Goal: Contribute content: Add original content to the website for others to see

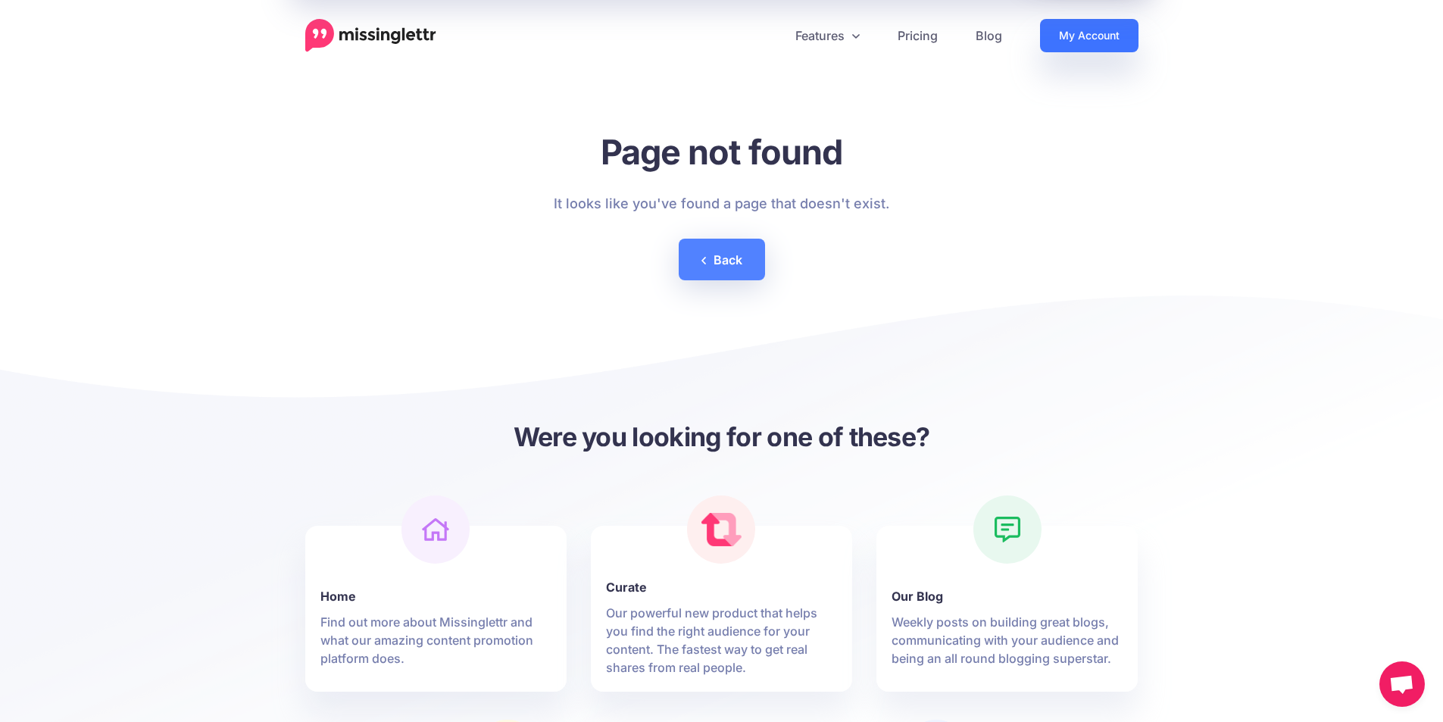
click at [1067, 39] on link "My Account" at bounding box center [1089, 35] width 98 height 33
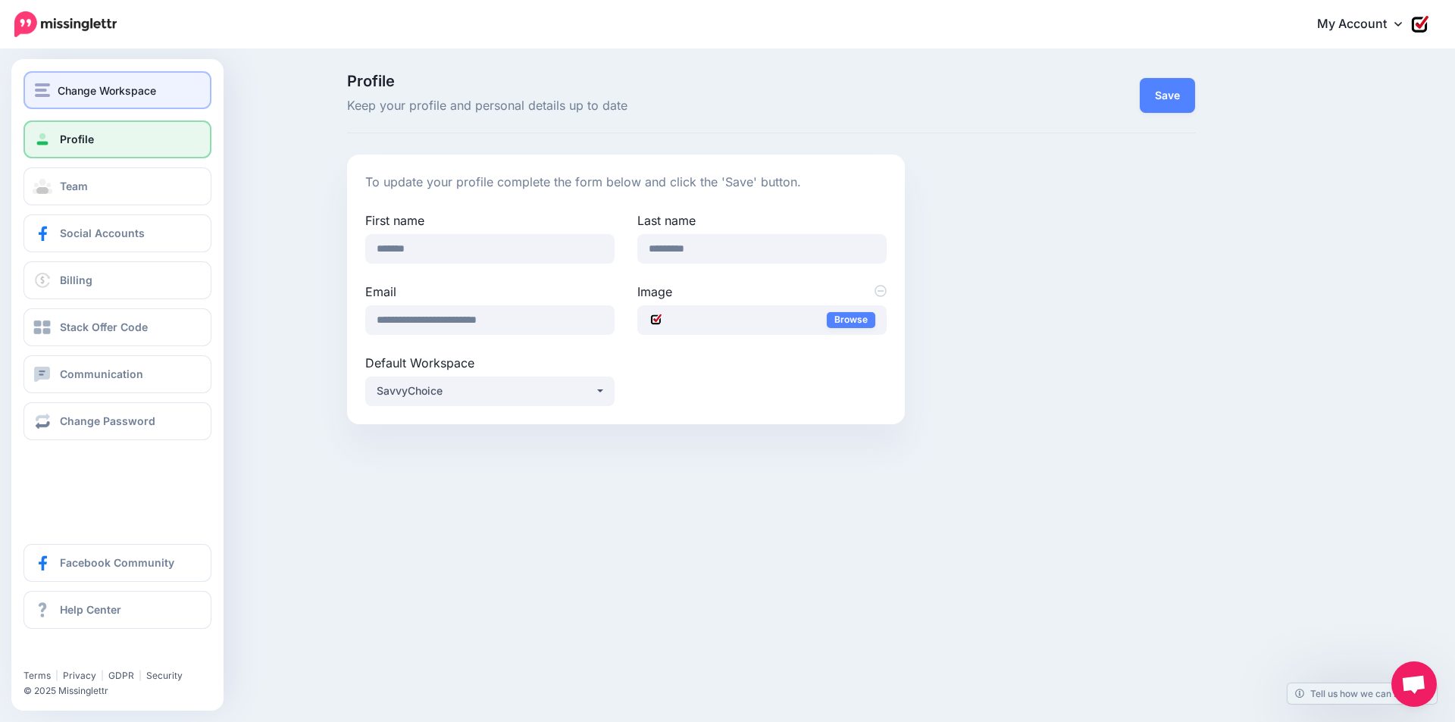
click at [69, 95] on span "Change Workspace" at bounding box center [107, 90] width 98 height 17
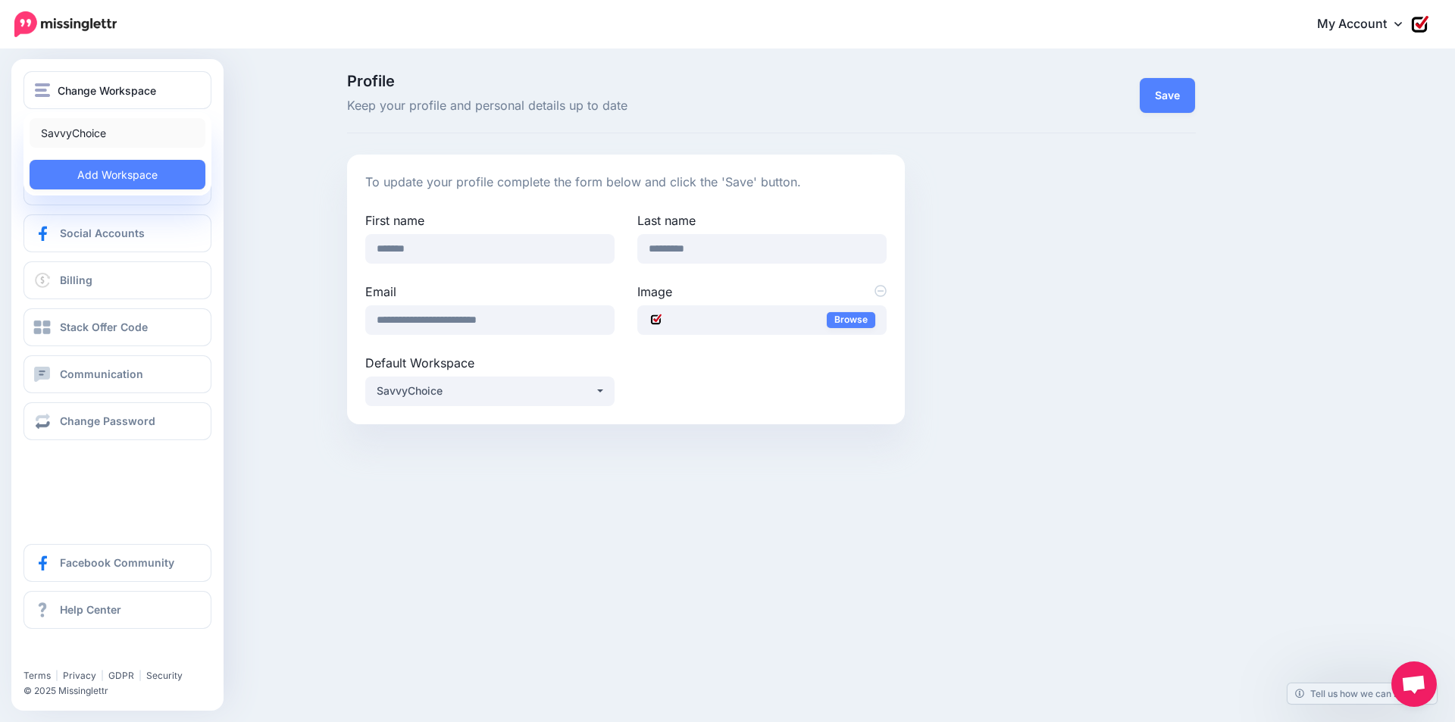
click at [77, 133] on link "SavvyChoice" at bounding box center [118, 133] width 176 height 30
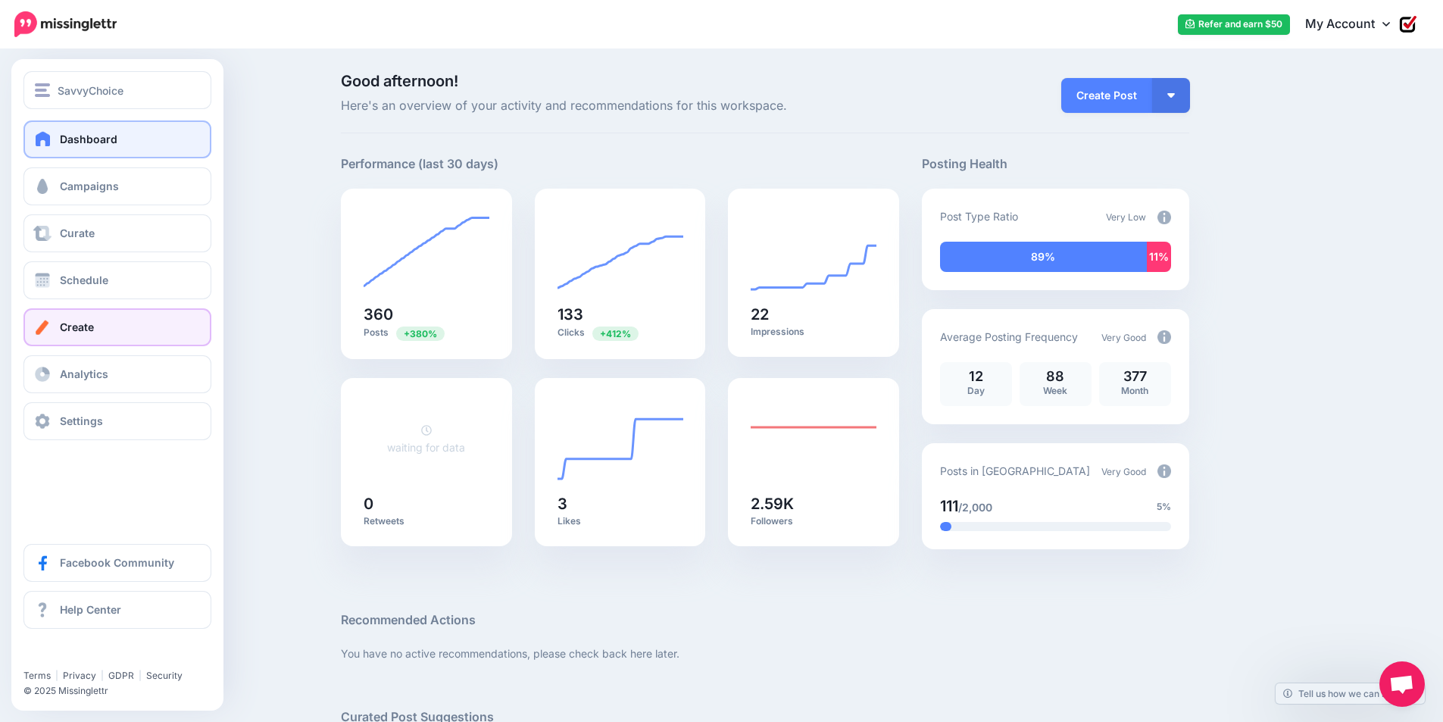
click at [83, 323] on span "Create" at bounding box center [77, 326] width 34 height 13
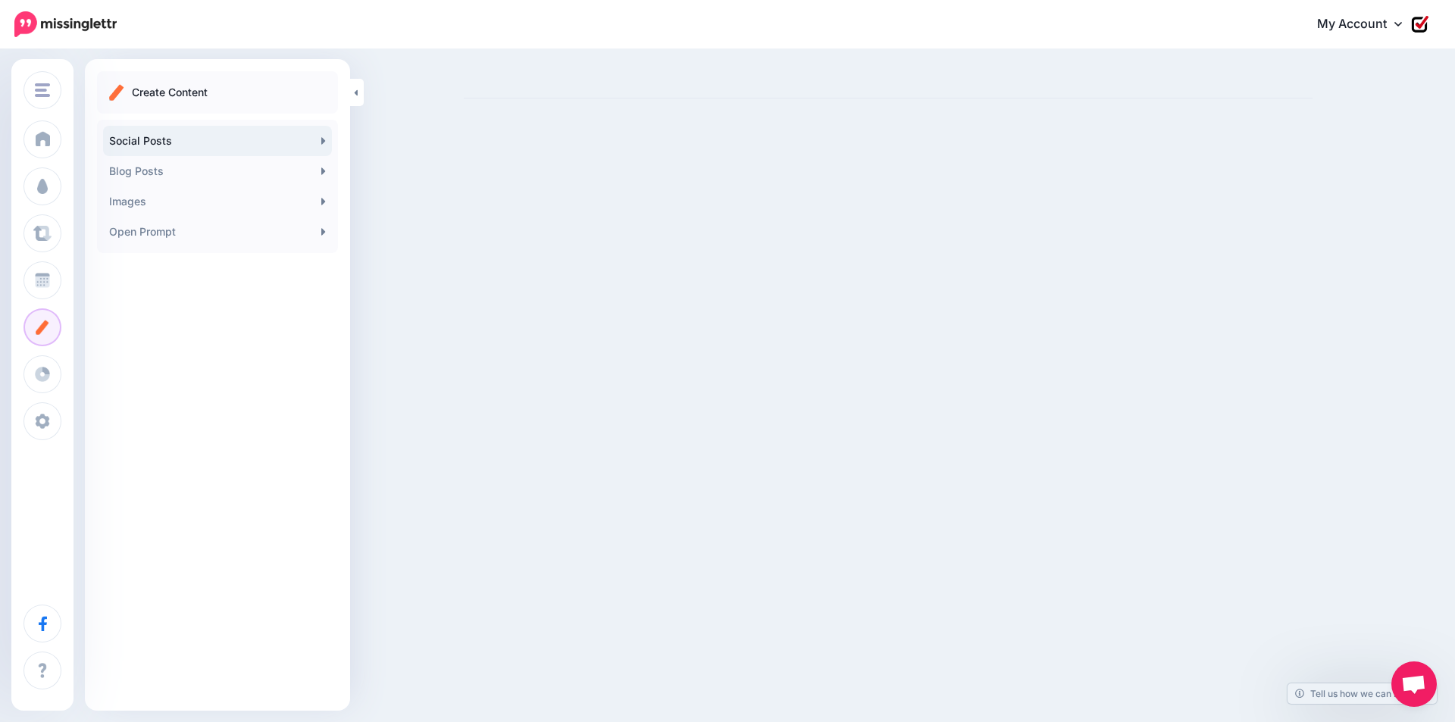
click at [210, 139] on link "Social Posts" at bounding box center [217, 141] width 229 height 30
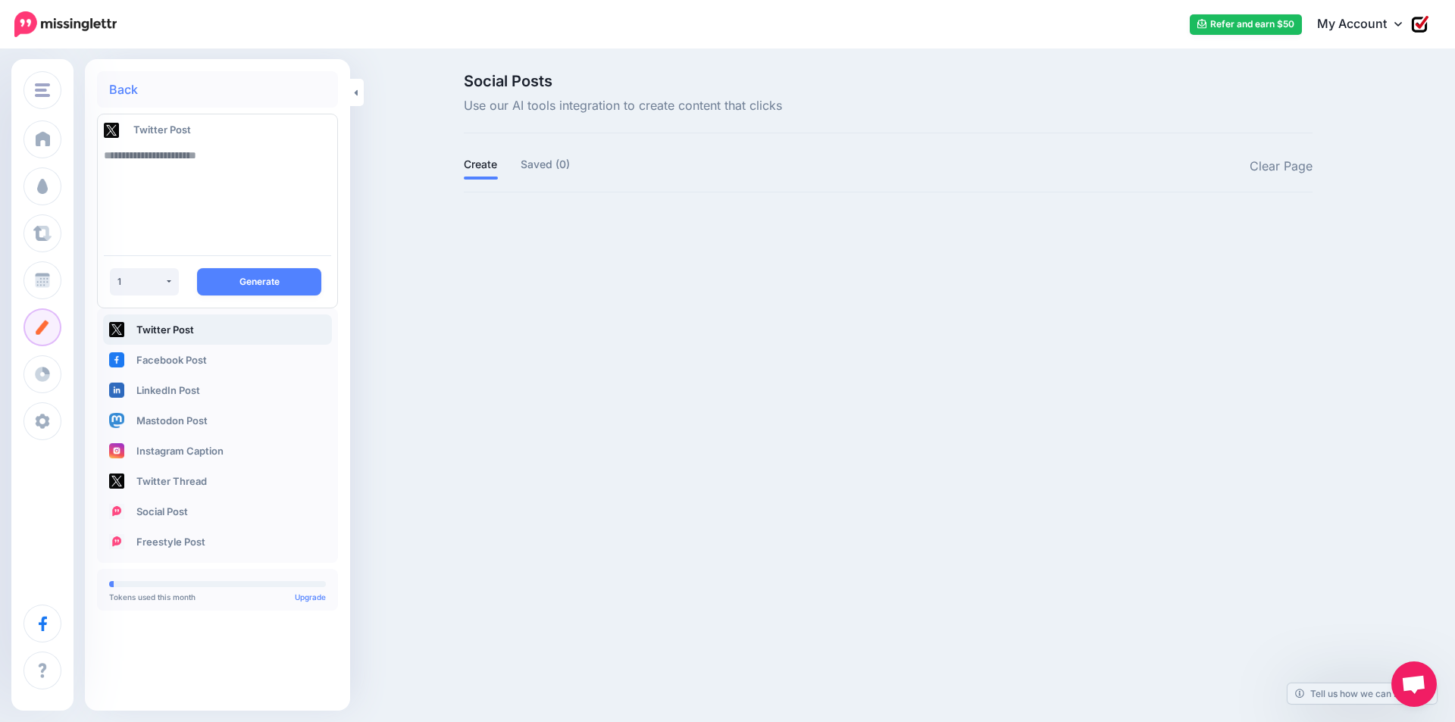
click at [179, 167] on textarea at bounding box center [217, 191] width 227 height 103
click at [109, 358] on img at bounding box center [116, 359] width 15 height 15
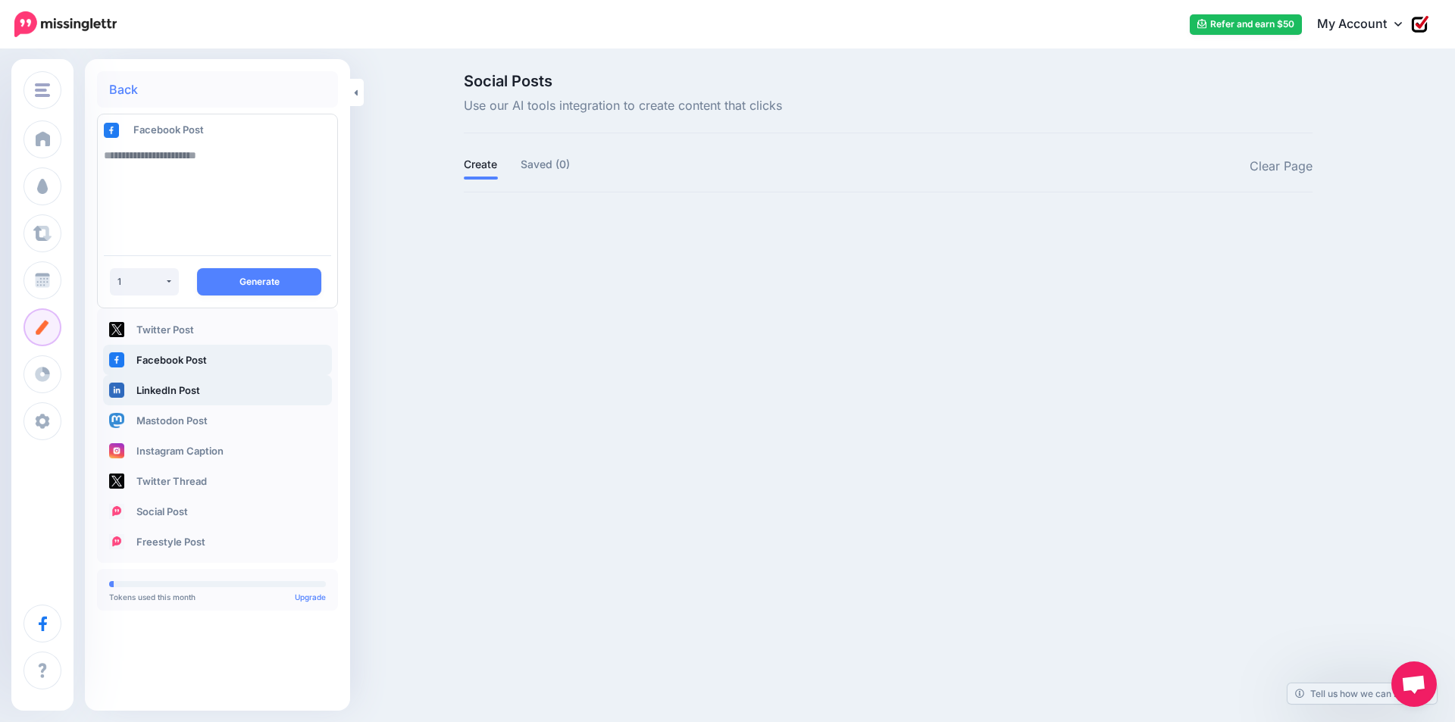
click at [117, 388] on img at bounding box center [116, 390] width 15 height 15
click at [159, 280] on div "1" at bounding box center [140, 281] width 47 height 11
click at [133, 386] on span "3" at bounding box center [130, 387] width 7 height 18
select select "*"
click at [130, 280] on div "3" at bounding box center [140, 281] width 47 height 11
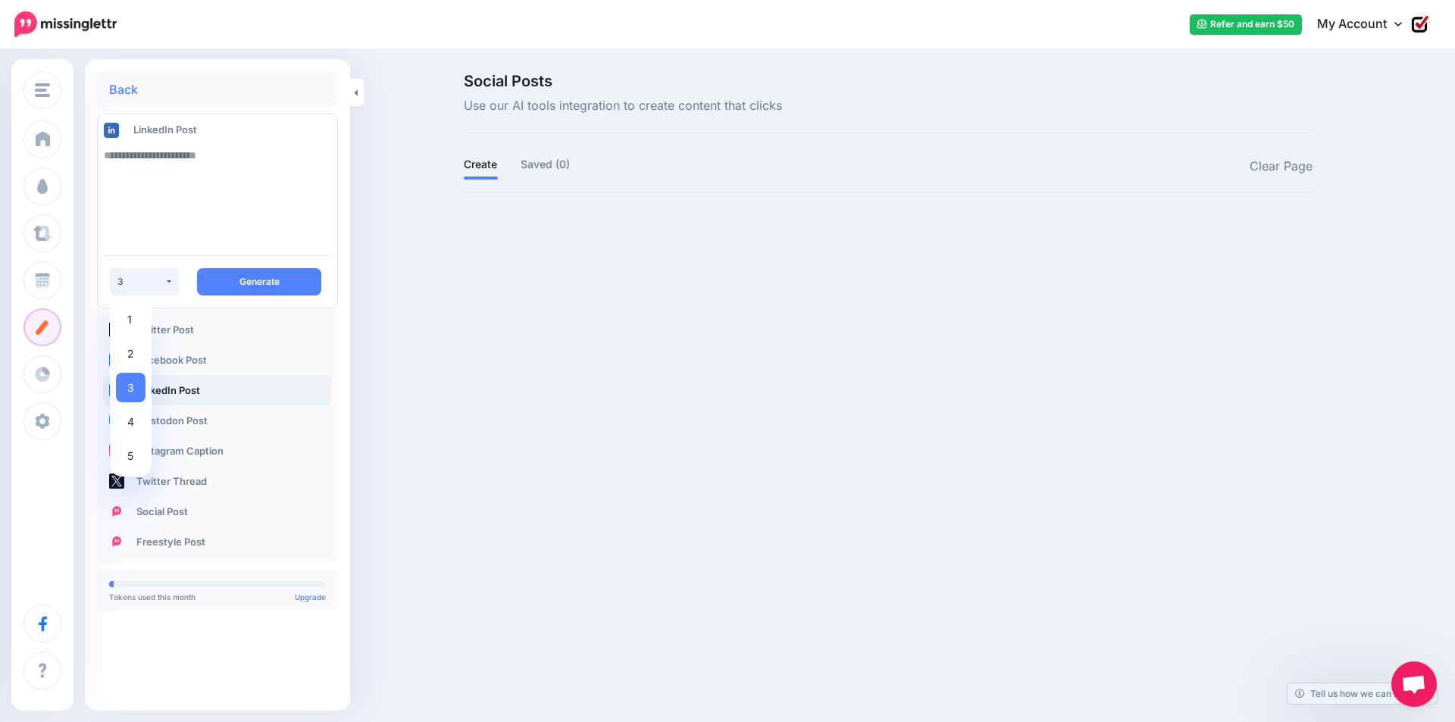
click at [133, 279] on div "3" at bounding box center [140, 281] width 47 height 11
click at [114, 332] on img at bounding box center [116, 329] width 15 height 15
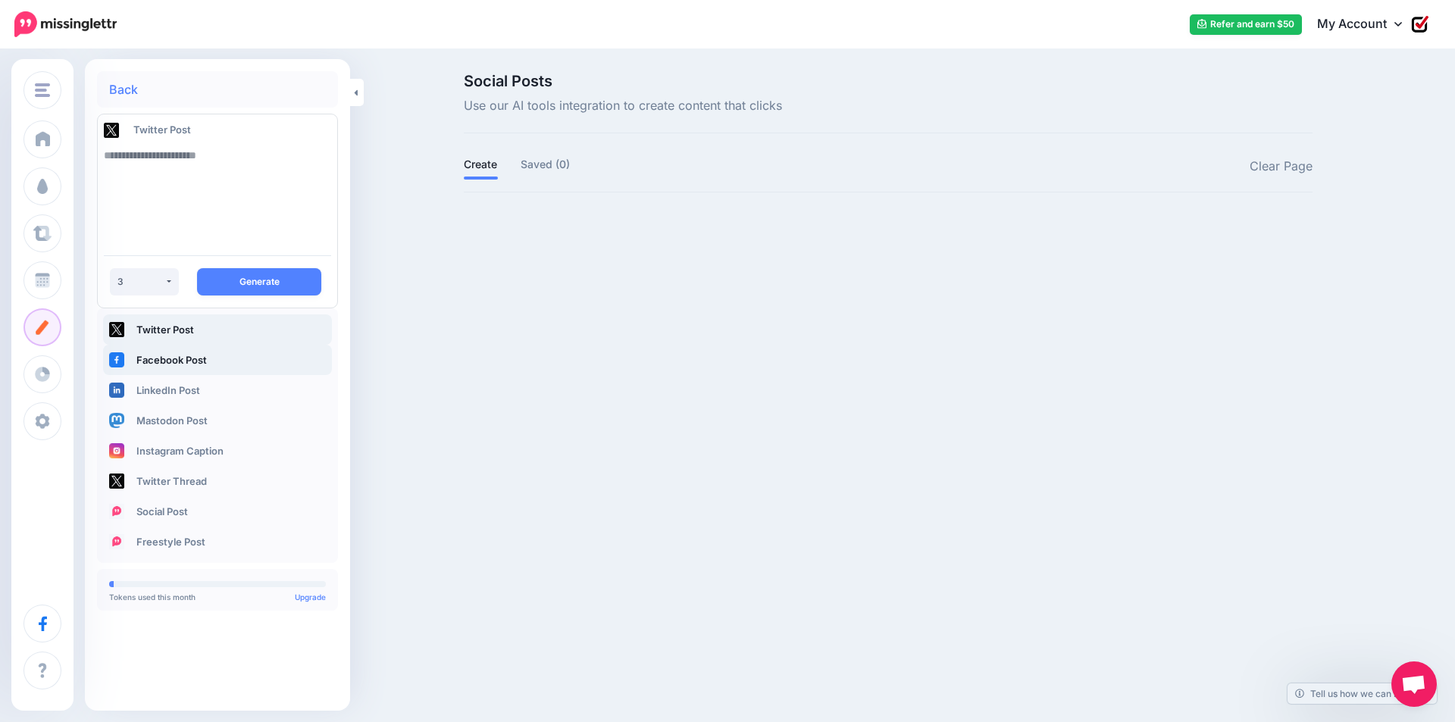
click at [119, 364] on img at bounding box center [116, 359] width 15 height 15
click at [117, 363] on img at bounding box center [116, 359] width 15 height 15
click at [159, 161] on textarea at bounding box center [217, 191] width 227 height 103
paste textarea "**********"
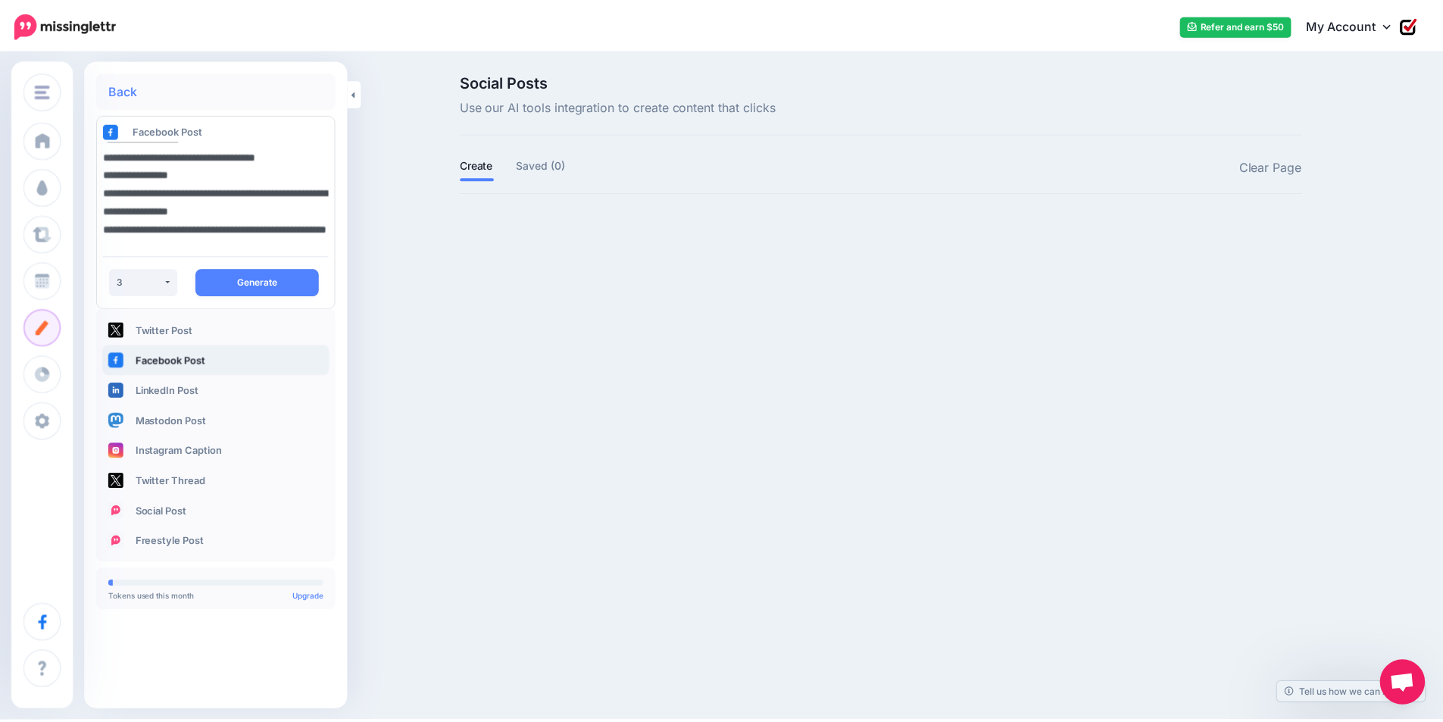
scroll to position [1964, 0]
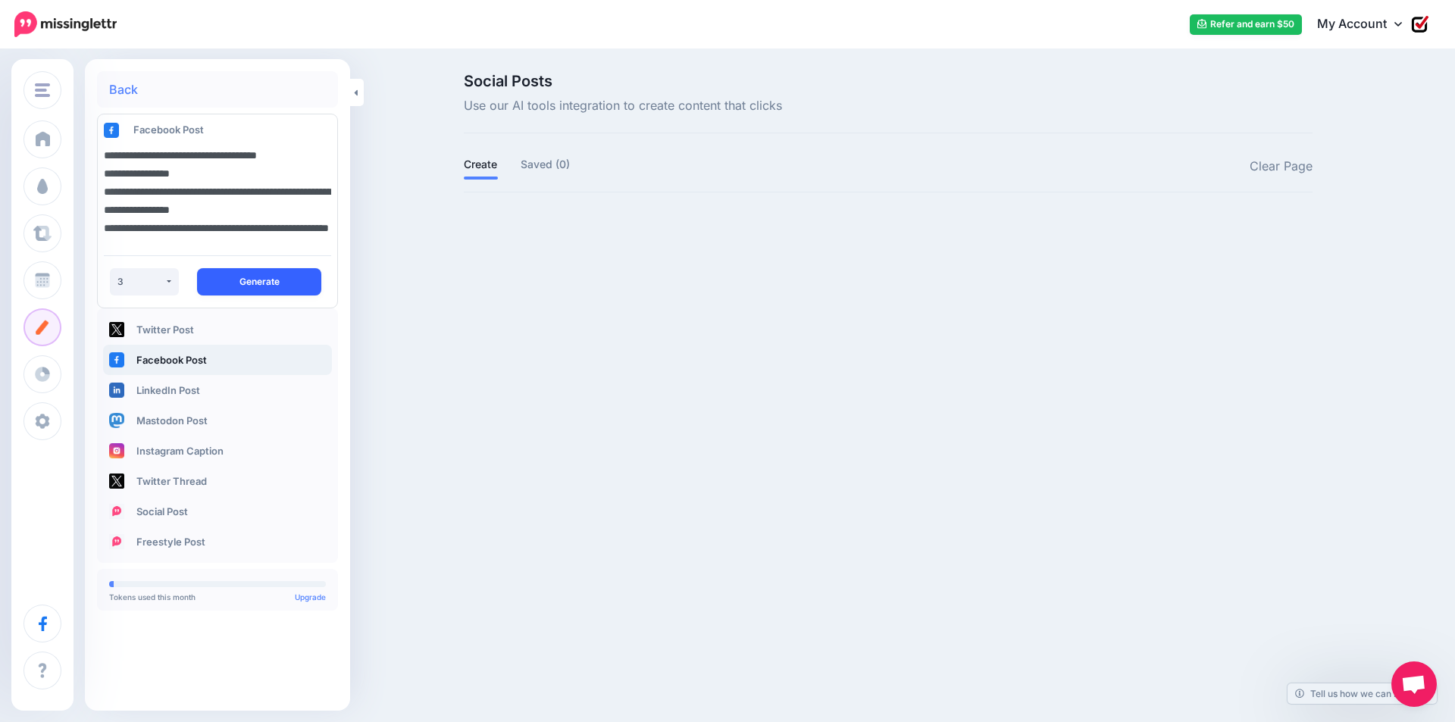
type textarea "**********"
click at [270, 281] on button "Generate" at bounding box center [259, 281] width 124 height 27
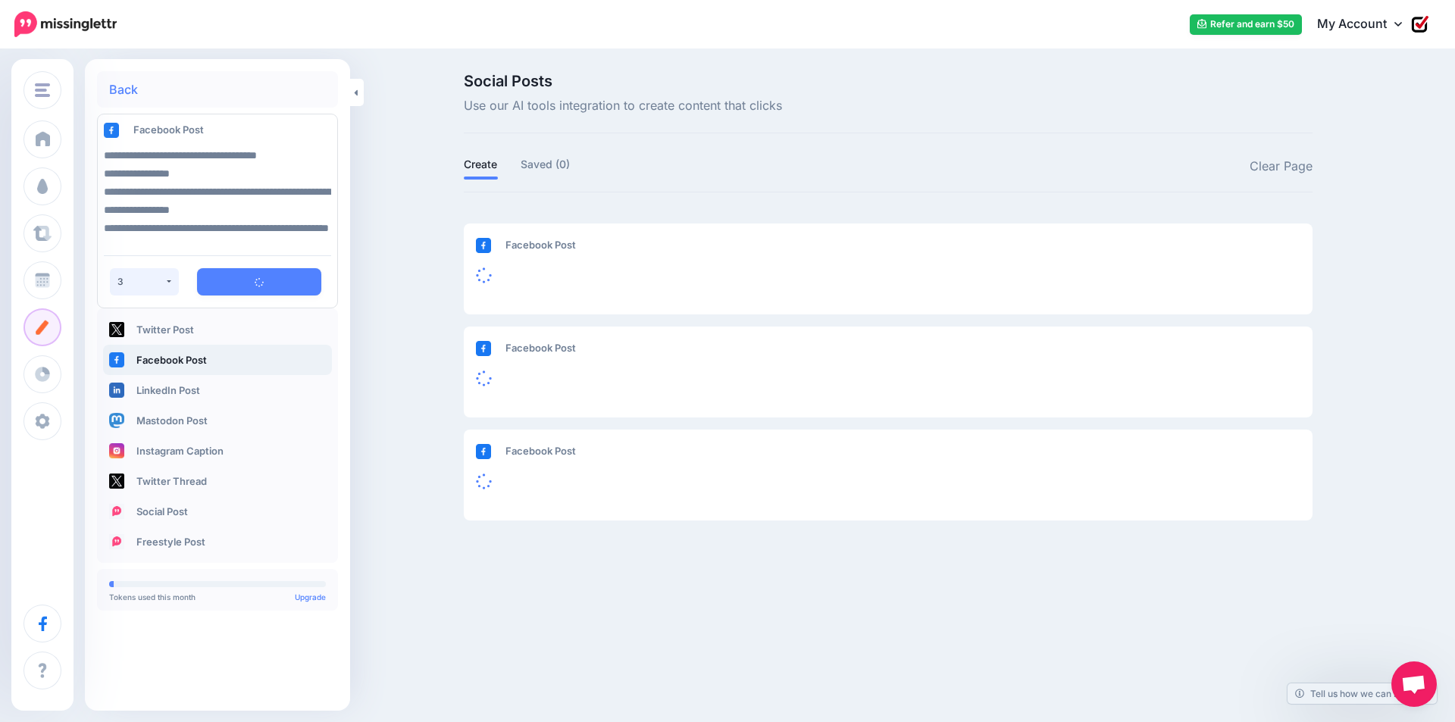
click at [158, 286] on div "3" at bounding box center [140, 281] width 47 height 11
click at [142, 319] on link "1" at bounding box center [131, 320] width 30 height 30
select select "*"
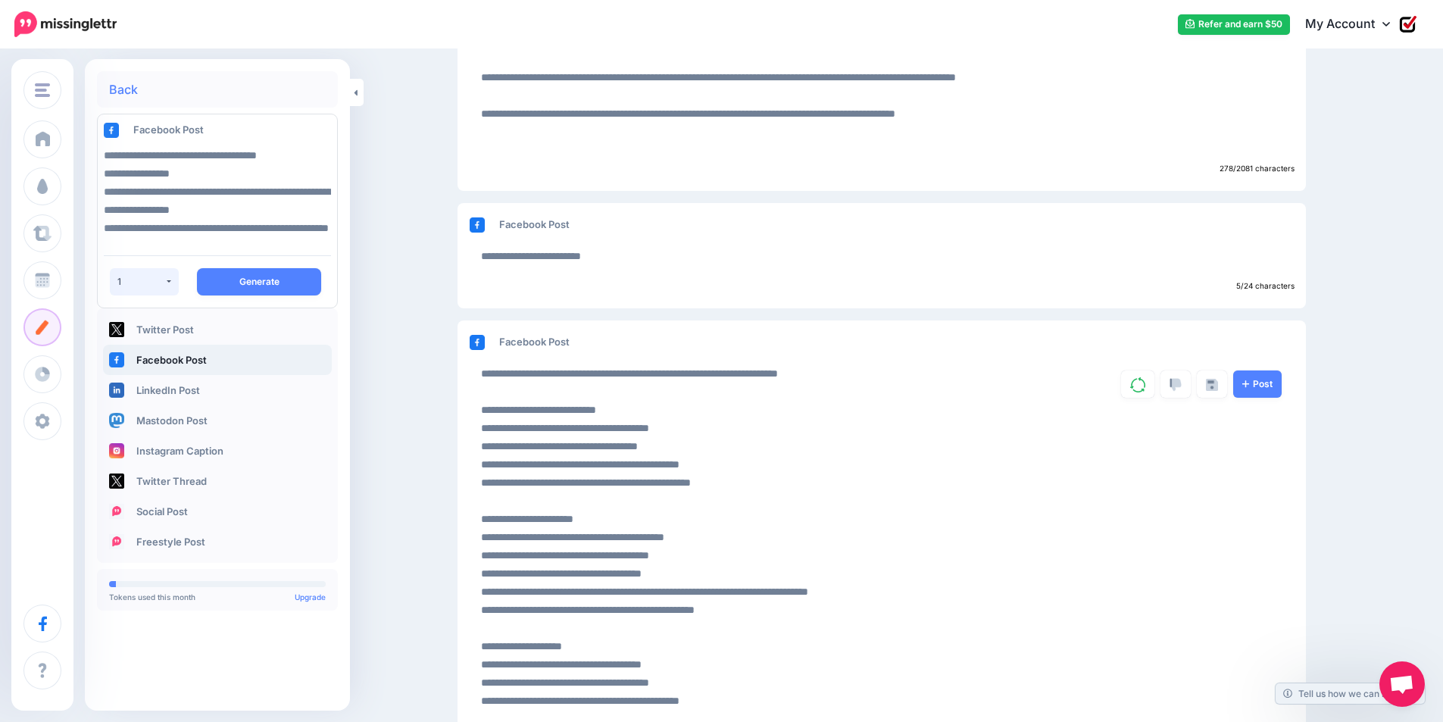
scroll to position [1196, 0]
